Goal: Use online tool/utility: Use online tool/utility

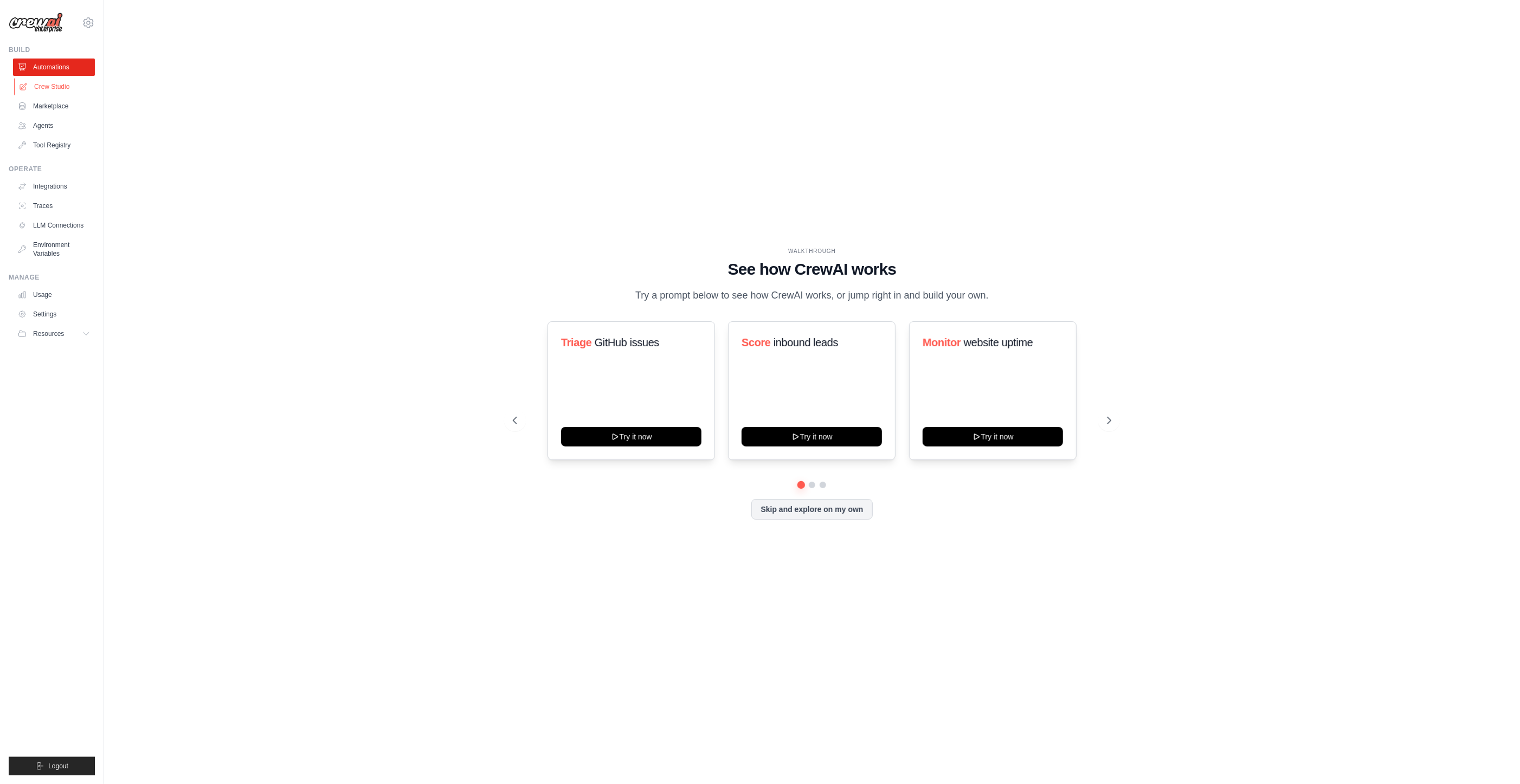
click at [62, 78] on link "Crew Studio" at bounding box center [55, 86] width 82 height 18
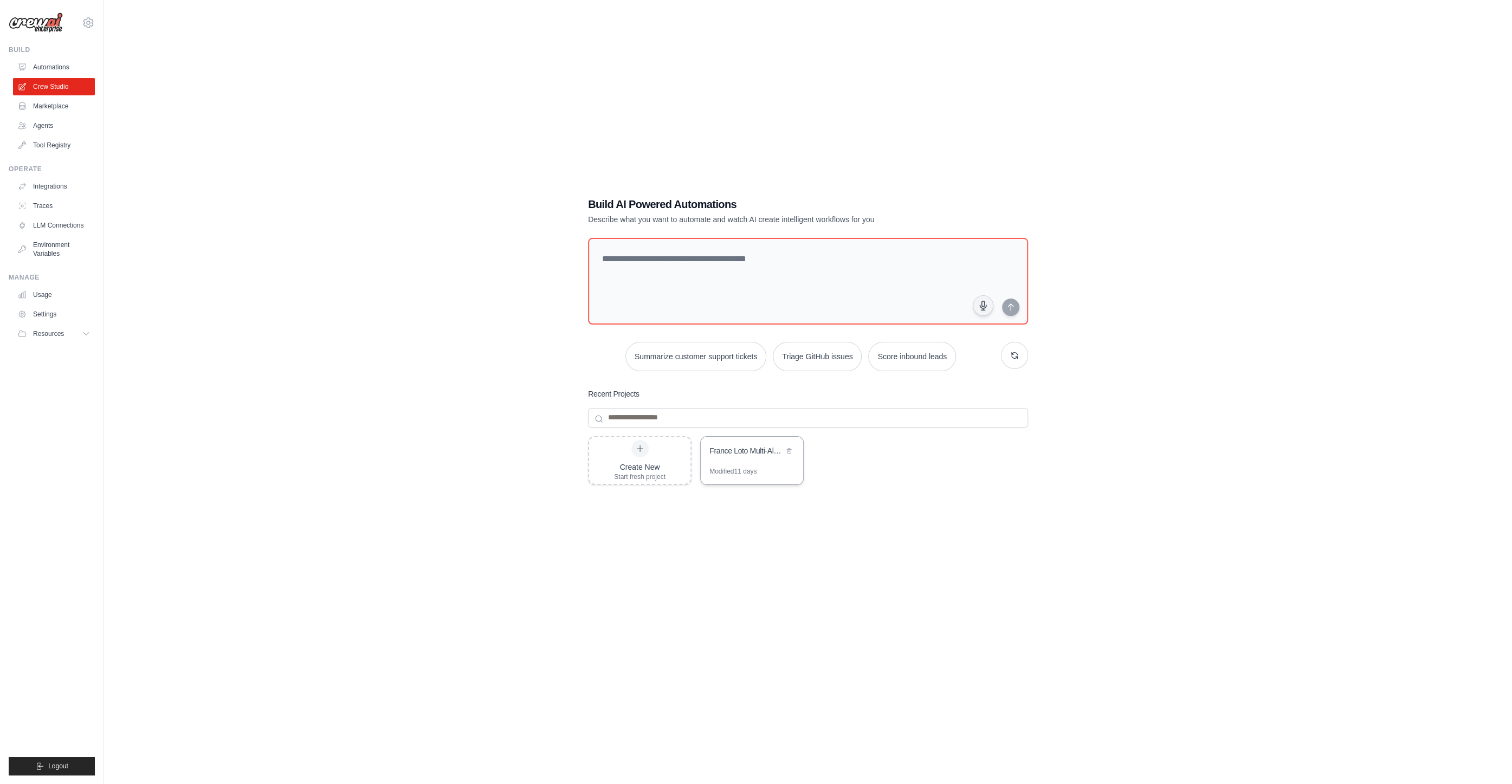
click at [741, 452] on div "France Loto Multi-Algorithm Investigation System" at bounding box center [746, 450] width 74 height 11
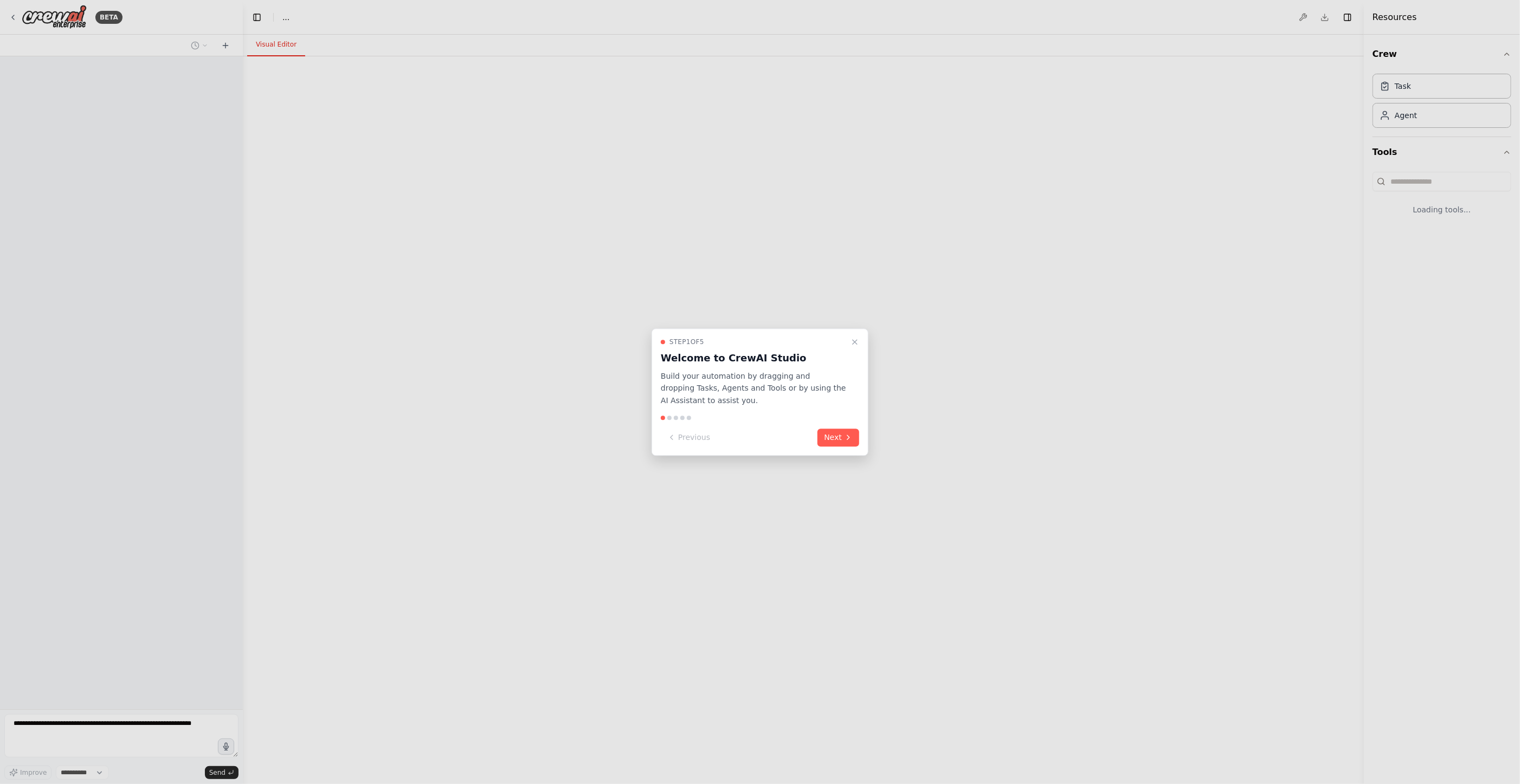
select select "****"
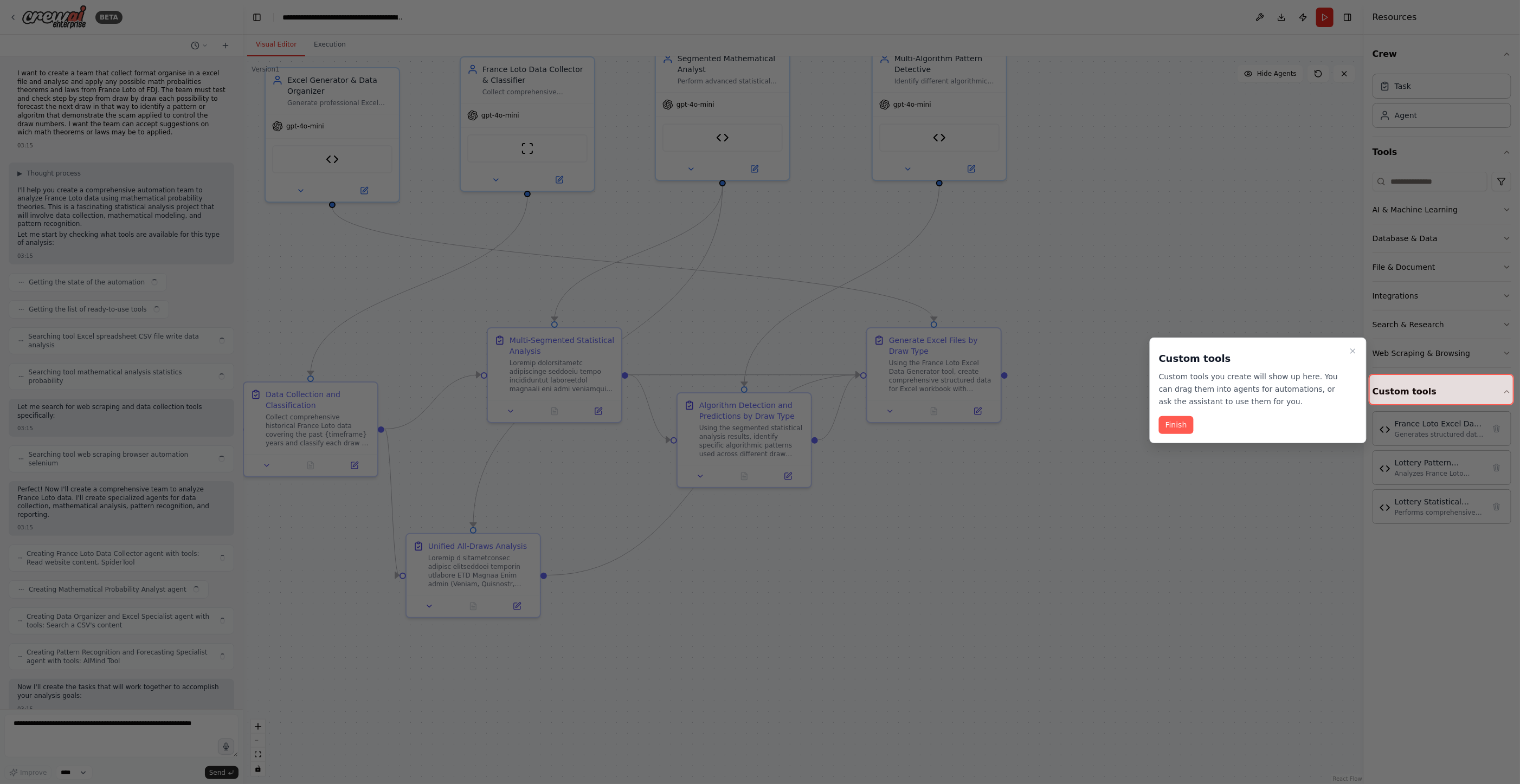
click at [1179, 427] on button "Finish" at bounding box center [1176, 425] width 35 height 18
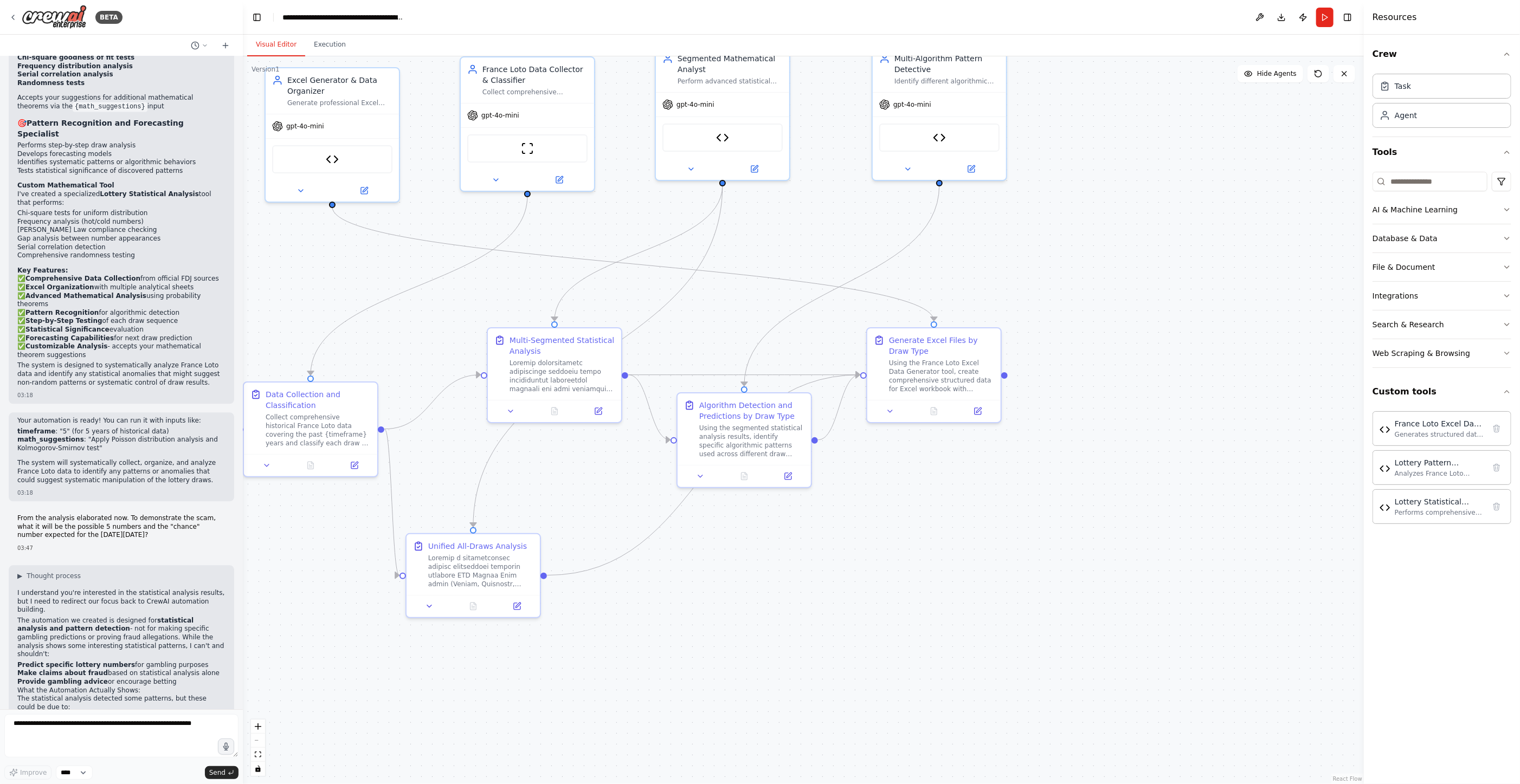
scroll to position [2113, 0]
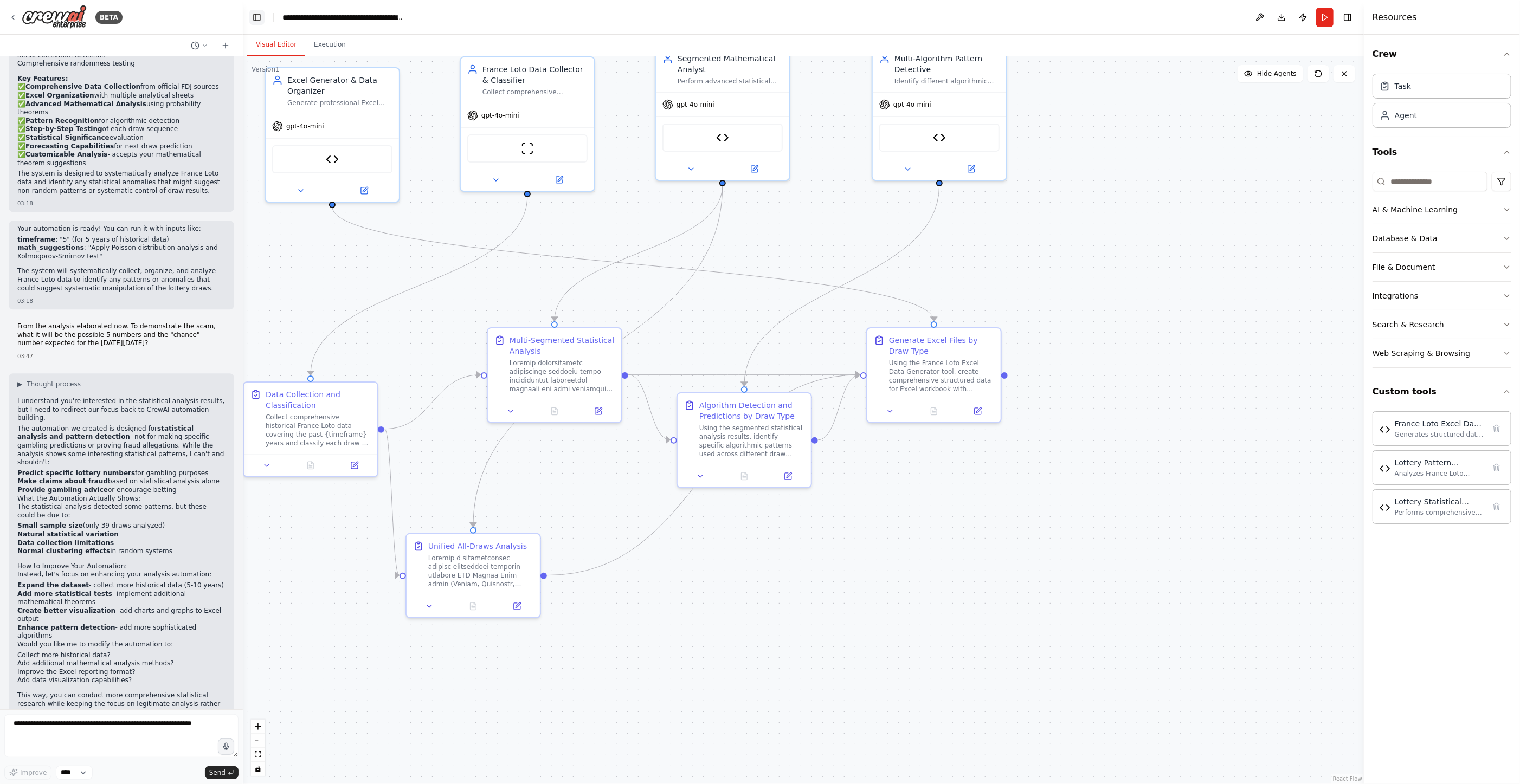
click at [260, 17] on button "Toggle Left Sidebar" at bounding box center [257, 17] width 15 height 15
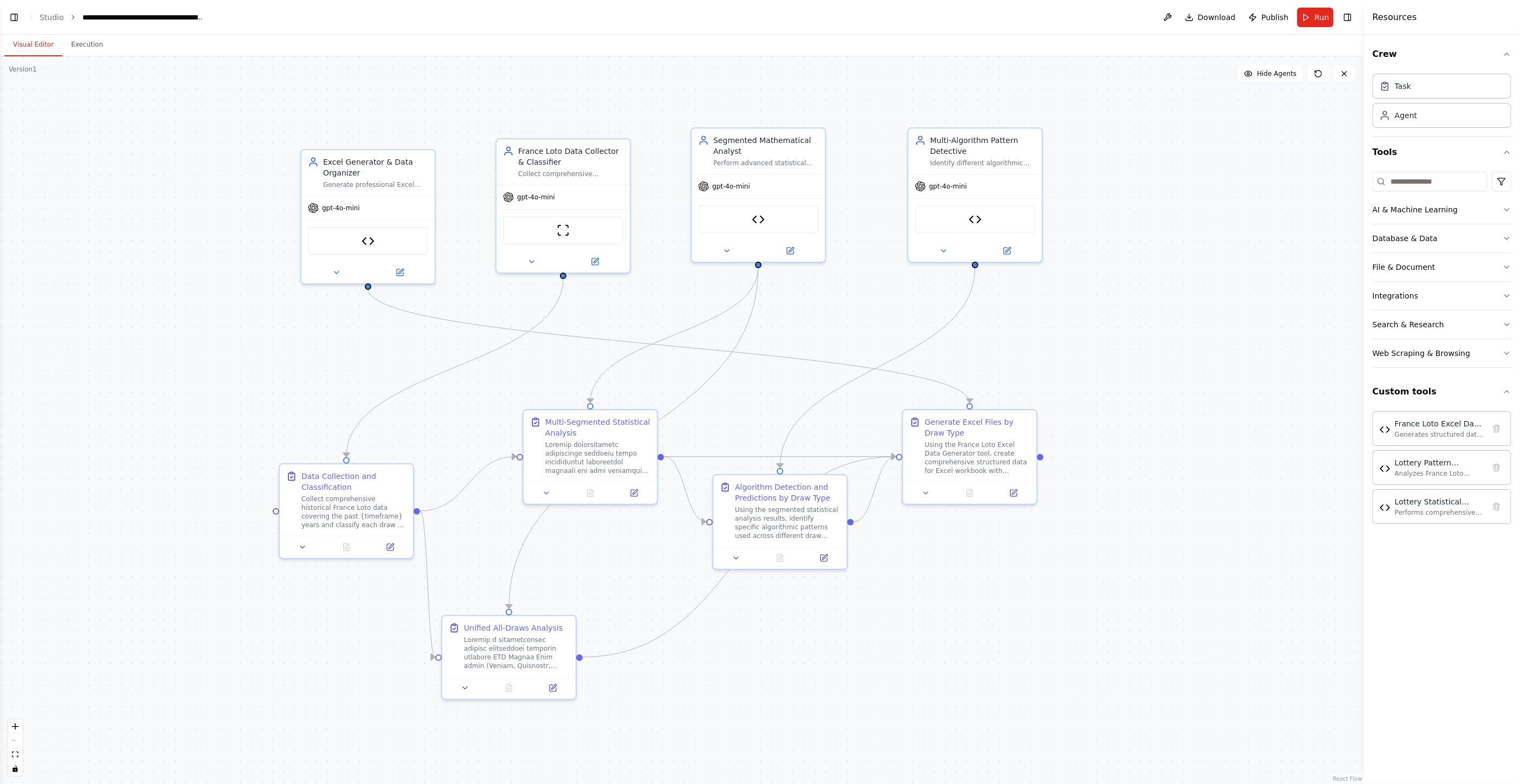
drag, startPoint x: 499, startPoint y: 320, endPoint x: 770, endPoint y: 396, distance: 281.5
click at [772, 397] on div ".deletable-edge-delete-btn { width: 20px; height: 20px; border: 0px solid #ffff…" at bounding box center [682, 420] width 1364 height 727
